Goal: Task Accomplishment & Management: Manage account settings

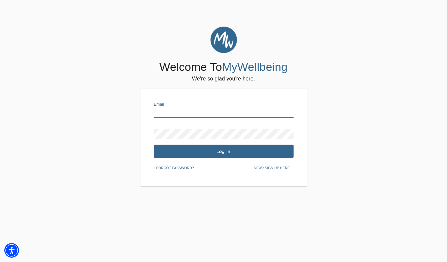
click at [206, 109] on input "text" at bounding box center [224, 113] width 140 height 11
type input "[PERSON_NAME][EMAIL_ADDRESS][DOMAIN_NAME]"
click at [215, 156] on button "Log In" at bounding box center [224, 151] width 140 height 13
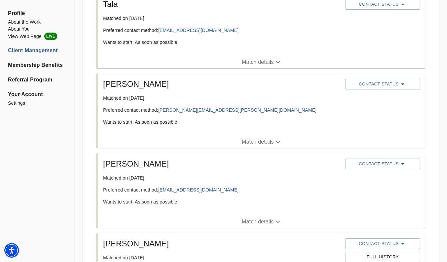
scroll to position [308, 0]
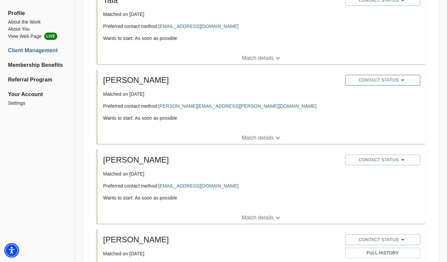
click at [410, 80] on span "Contact Status" at bounding box center [383, 80] width 69 height 8
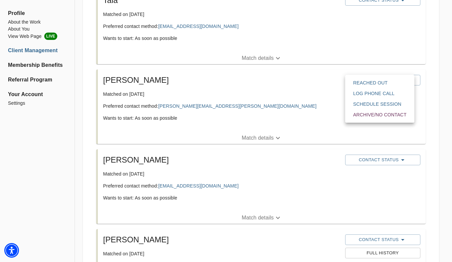
click at [406, 82] on span "Reached Out" at bounding box center [379, 83] width 53 height 7
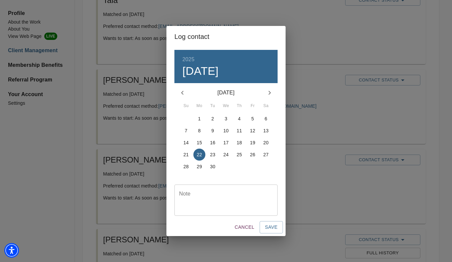
click at [212, 195] on textarea at bounding box center [226, 200] width 94 height 19
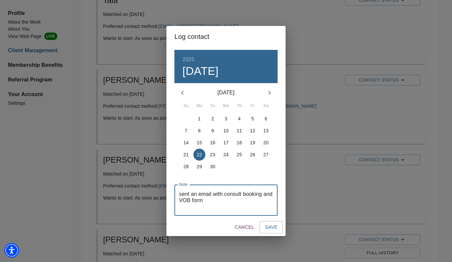
click at [209, 198] on textarea "sent an email with consult booking and VOB form" at bounding box center [226, 200] width 94 height 19
click at [220, 205] on textarea "sent an email with consult booking and VOB form" at bounding box center [226, 200] width 94 height 19
type textarea "sent an email with consult booking and VOB form"
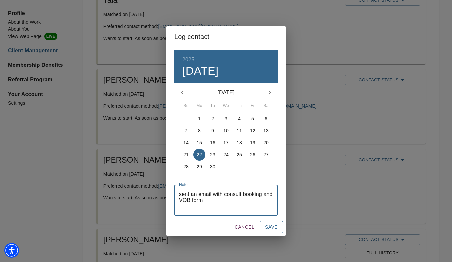
click at [276, 229] on span "Save" at bounding box center [271, 227] width 13 height 8
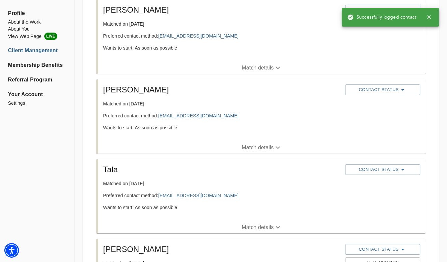
scroll to position [136, 0]
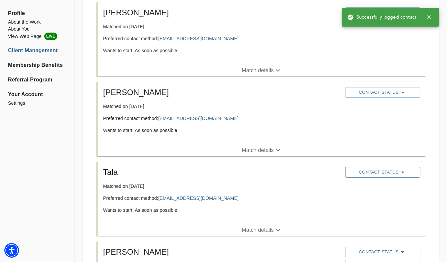
click at [373, 169] on span "Contact Status" at bounding box center [383, 173] width 69 height 8
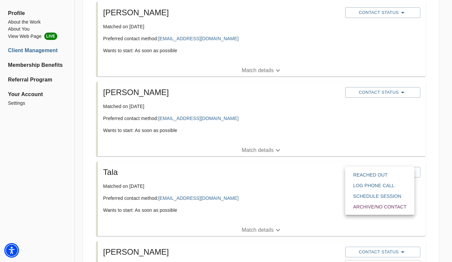
click at [376, 174] on span "Reached Out" at bounding box center [379, 175] width 53 height 7
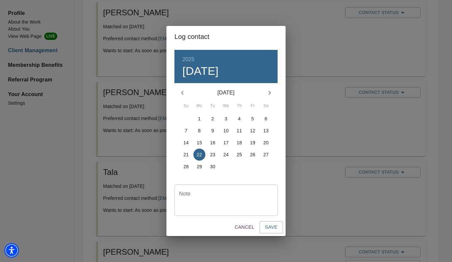
click at [227, 199] on textarea at bounding box center [226, 200] width 94 height 19
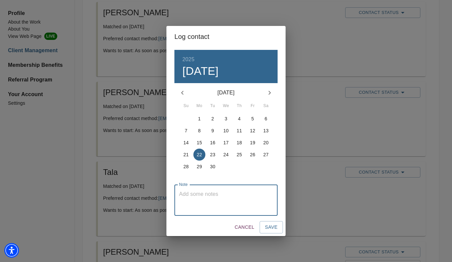
paste textarea "sent an email with consult booking and VOB form"
type textarea "sent an email with consult booking and VOB form"
click at [279, 229] on button "Save" at bounding box center [271, 227] width 23 height 12
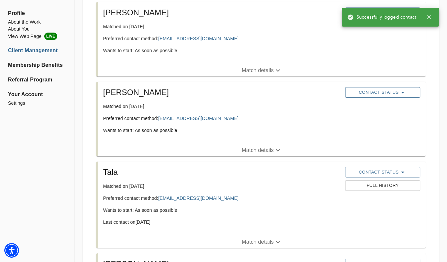
click at [377, 92] on span "Contact Status" at bounding box center [383, 93] width 69 height 8
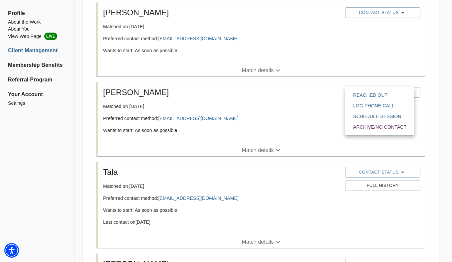
click at [373, 98] on span "Reached Out" at bounding box center [379, 95] width 53 height 7
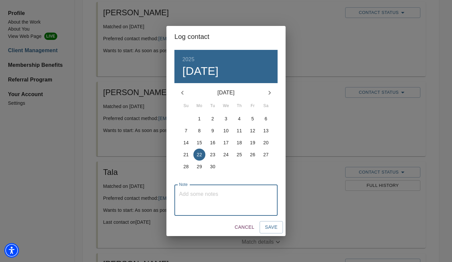
click at [228, 195] on textarea at bounding box center [226, 200] width 94 height 19
paste textarea "sent an email with consult booking and VOB form"
type textarea "sent an email with consult booking and VOB form"
click at [274, 228] on span "Save" at bounding box center [271, 227] width 13 height 8
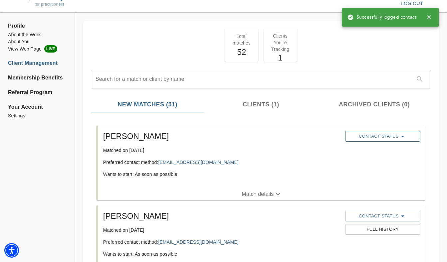
scroll to position [5, 0]
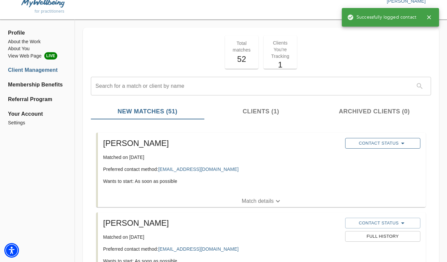
click at [370, 144] on span "Contact Status" at bounding box center [383, 144] width 69 height 8
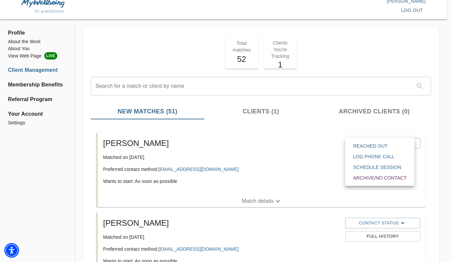
click at [368, 149] on span "Reached Out" at bounding box center [379, 146] width 53 height 7
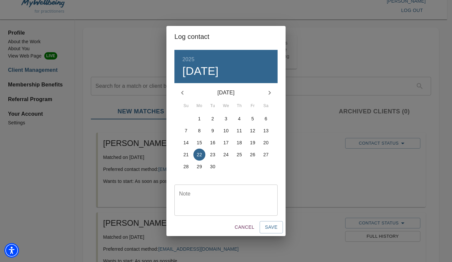
click at [227, 192] on textarea at bounding box center [226, 200] width 94 height 19
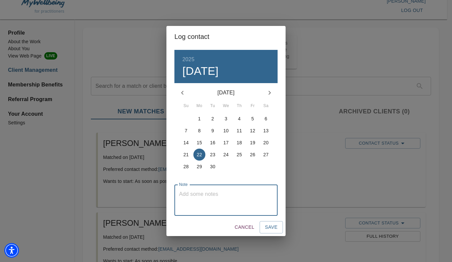
paste textarea "sent an email with consult booking and VOB form"
type textarea "sent an email with consult booking and VOB form"
click at [265, 227] on button "Save" at bounding box center [271, 227] width 23 height 12
